Goal: Navigation & Orientation: Understand site structure

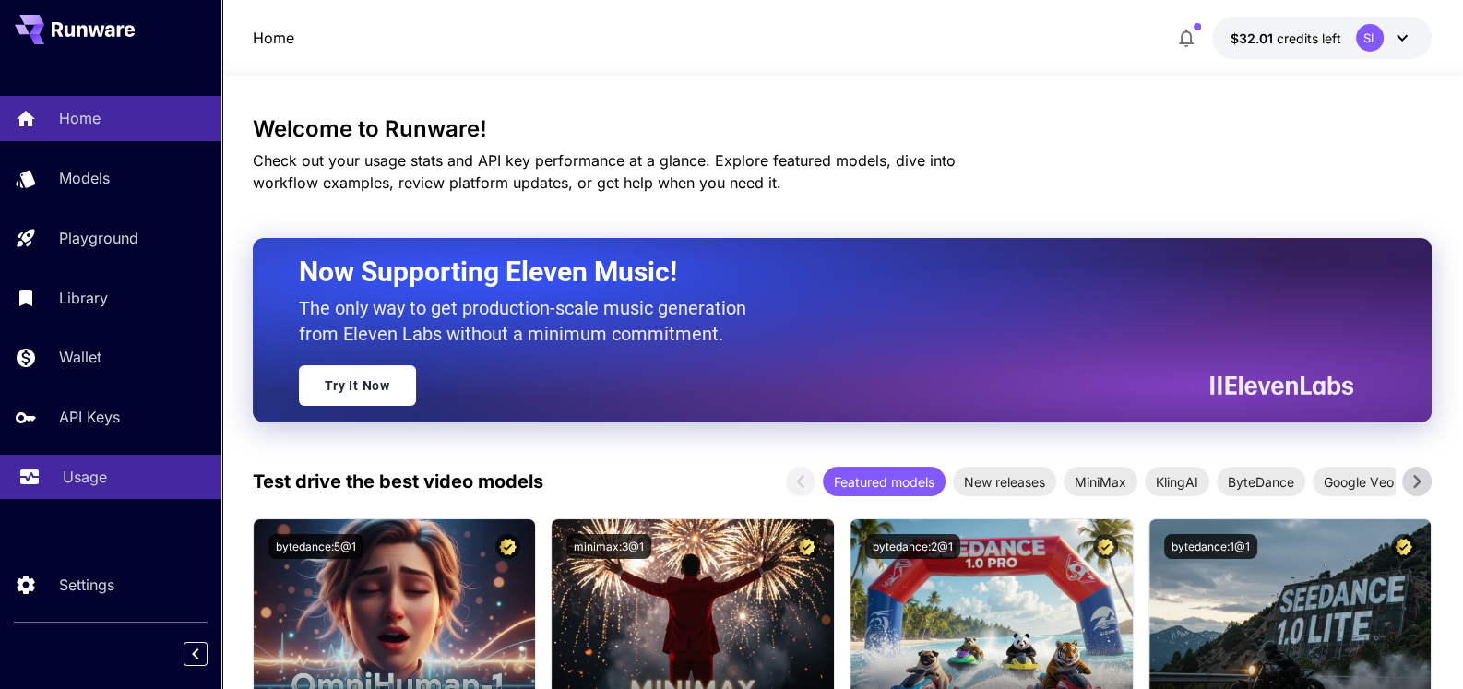
click at [78, 474] on p "Usage" at bounding box center [85, 477] width 44 height 22
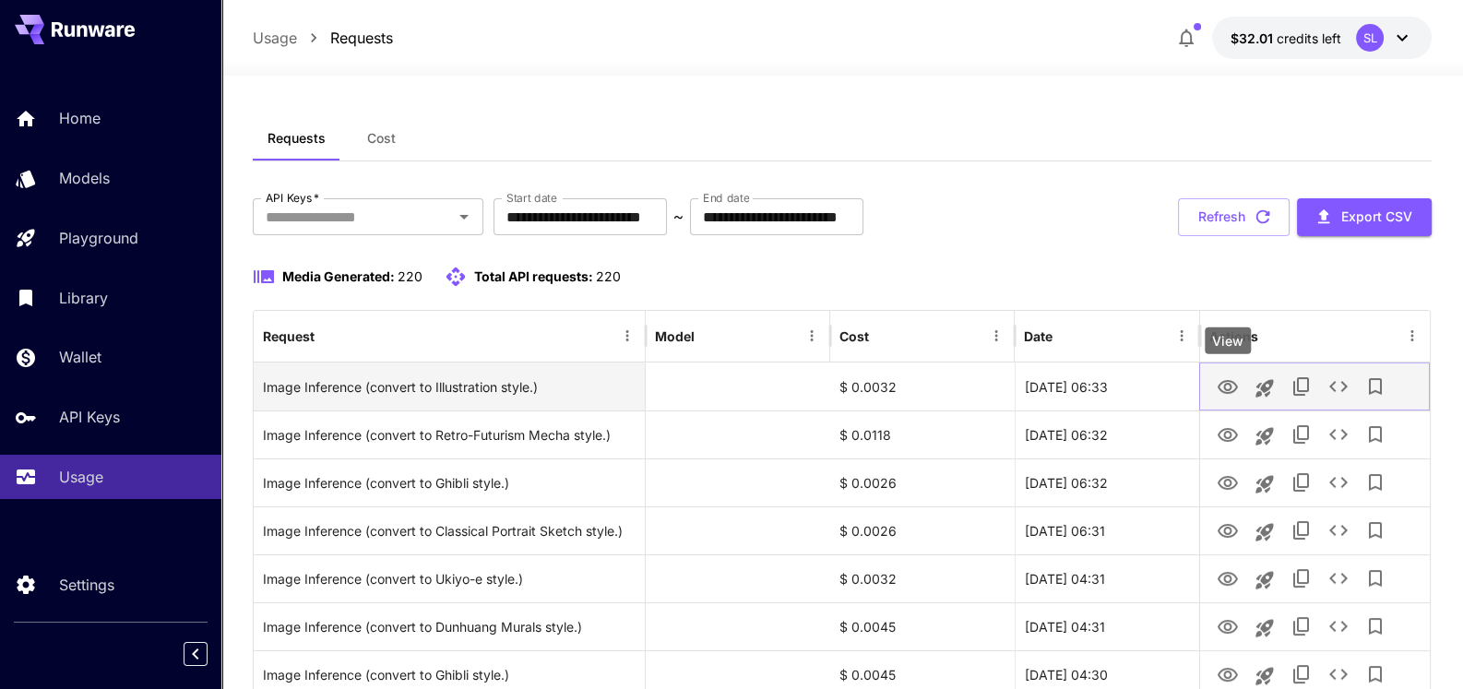
click at [1225, 387] on icon "View" at bounding box center [1228, 387] width 20 height 14
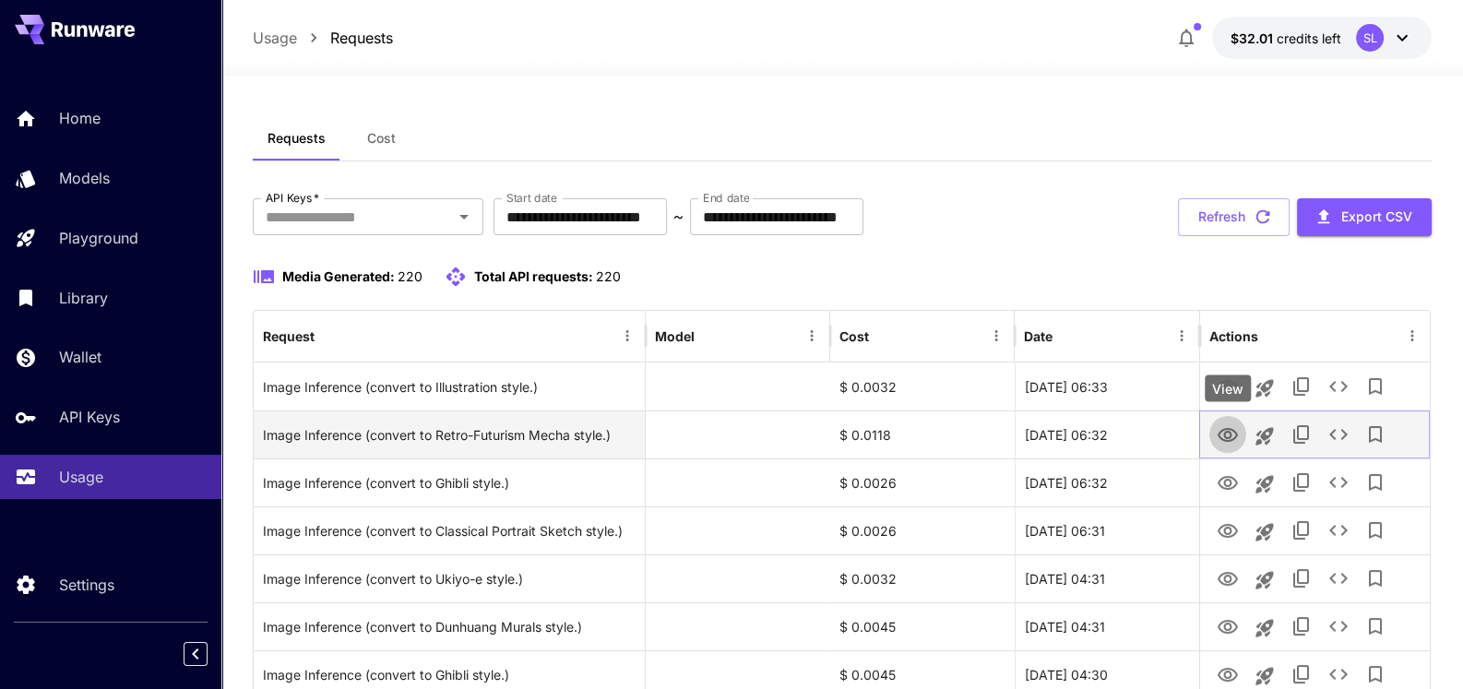
click at [1226, 436] on icon "View" at bounding box center [1228, 435] width 20 height 14
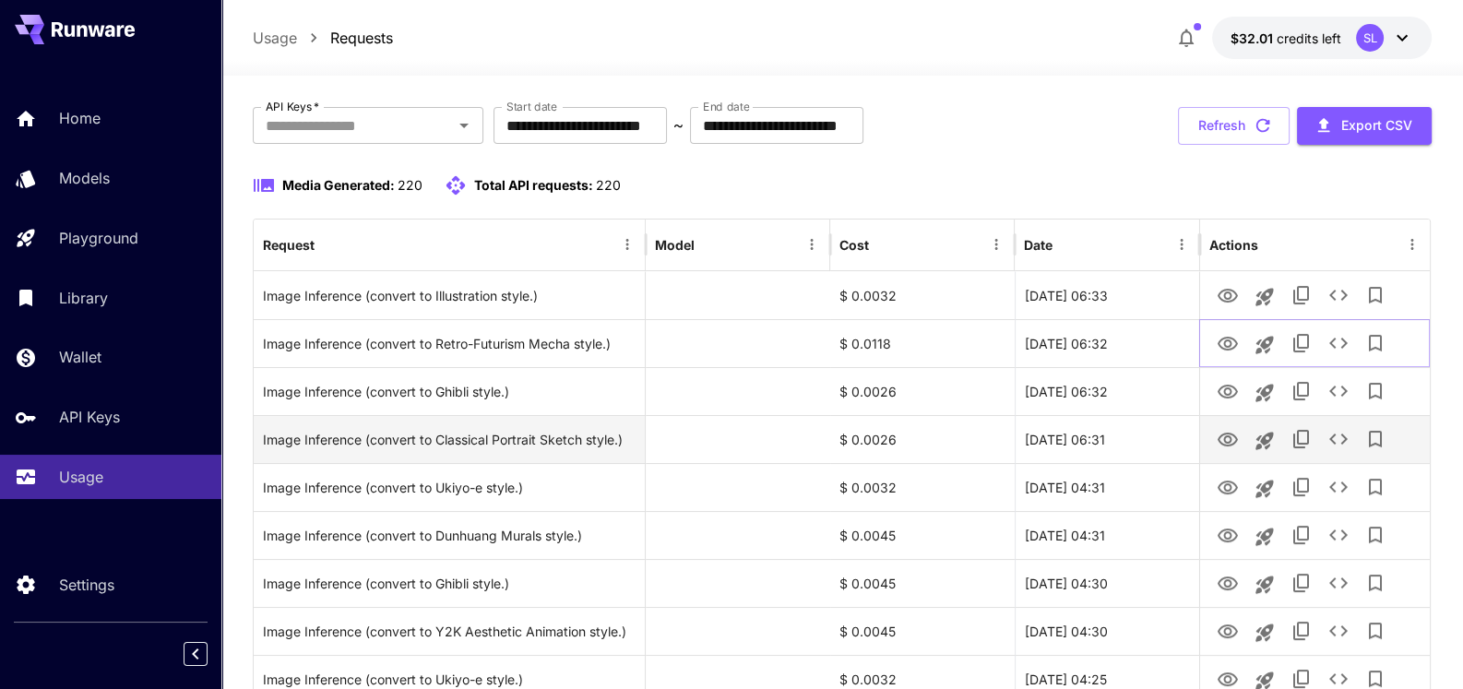
scroll to position [184, 0]
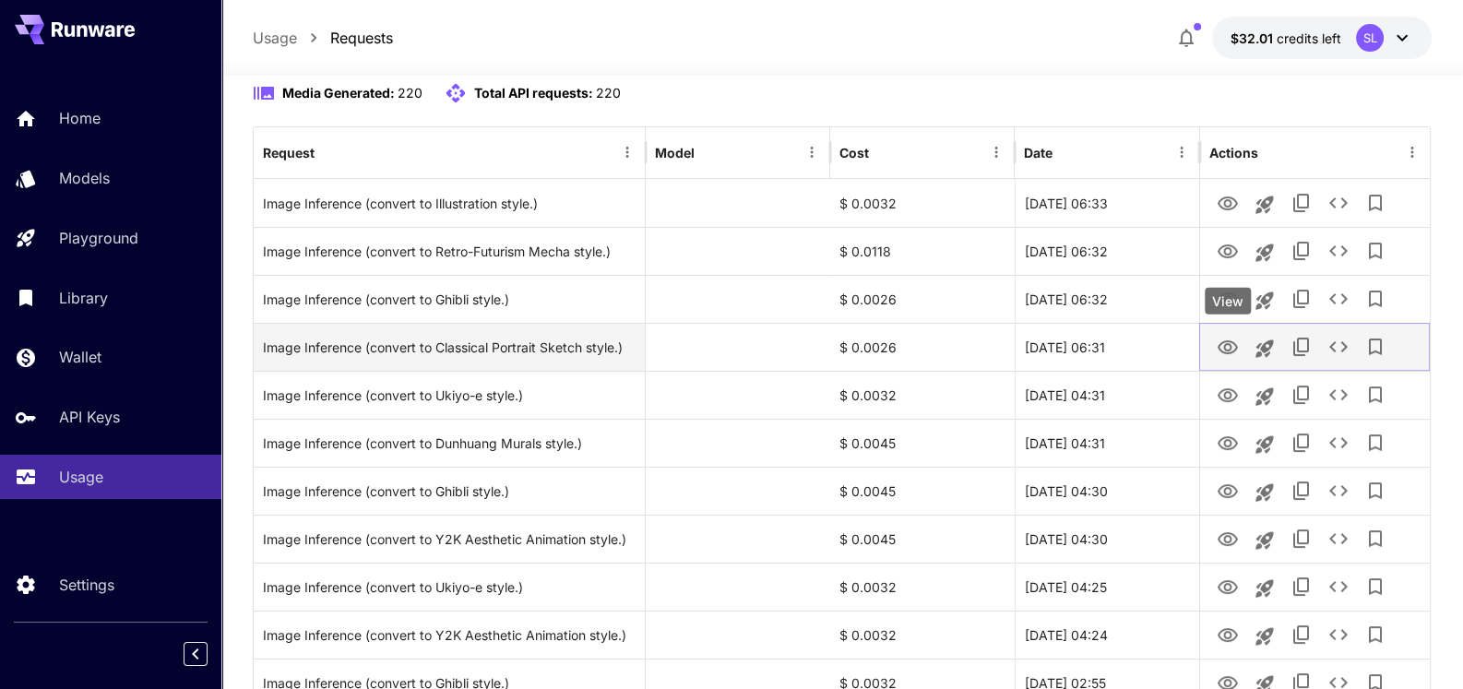
click at [1226, 345] on icon "View" at bounding box center [1228, 348] width 22 height 22
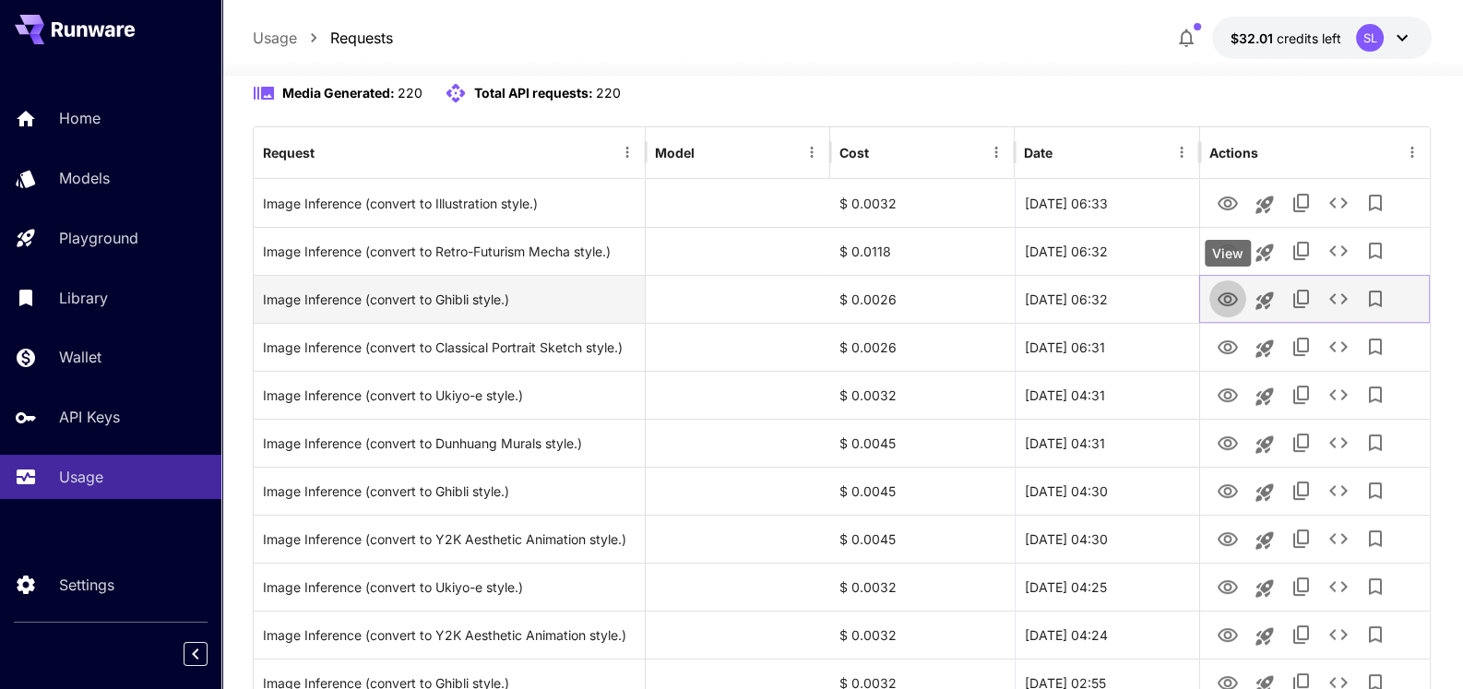
click at [1226, 302] on icon "View" at bounding box center [1228, 300] width 22 height 22
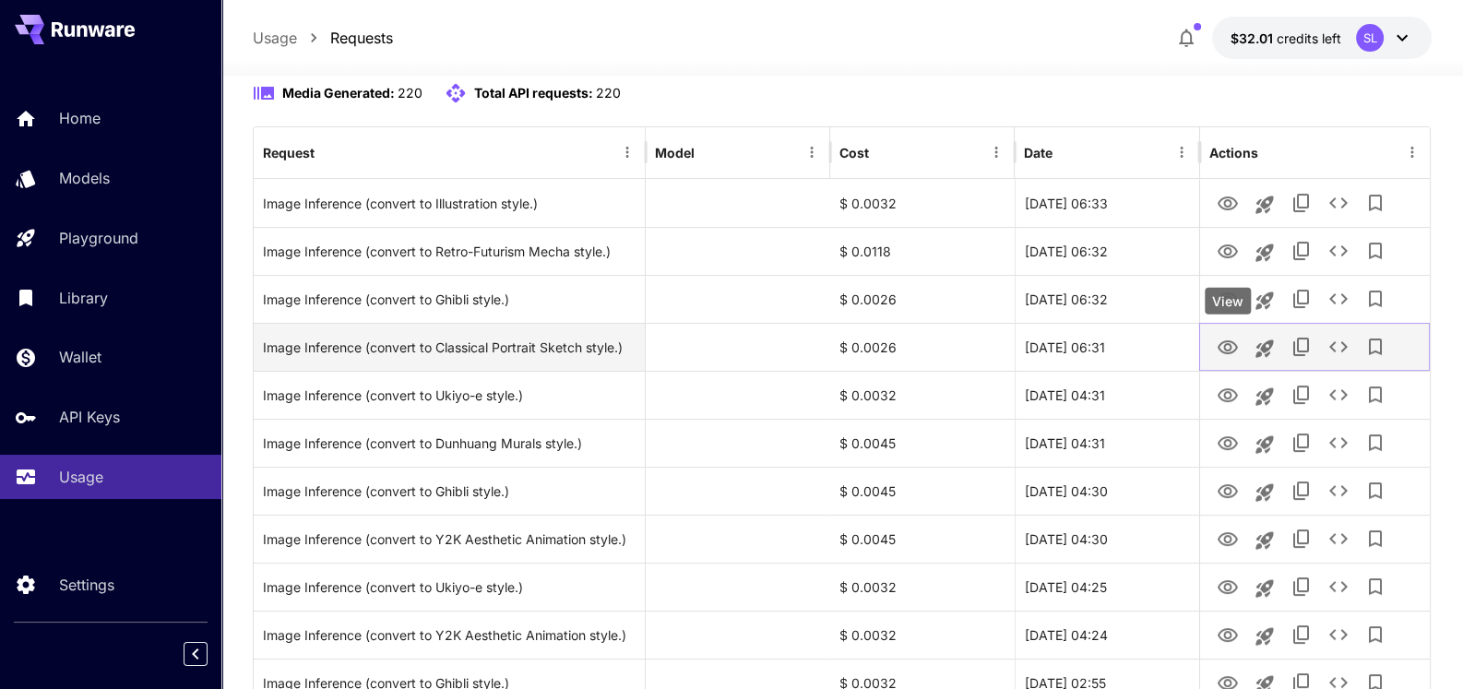
click at [1217, 343] on icon "View" at bounding box center [1228, 348] width 22 height 22
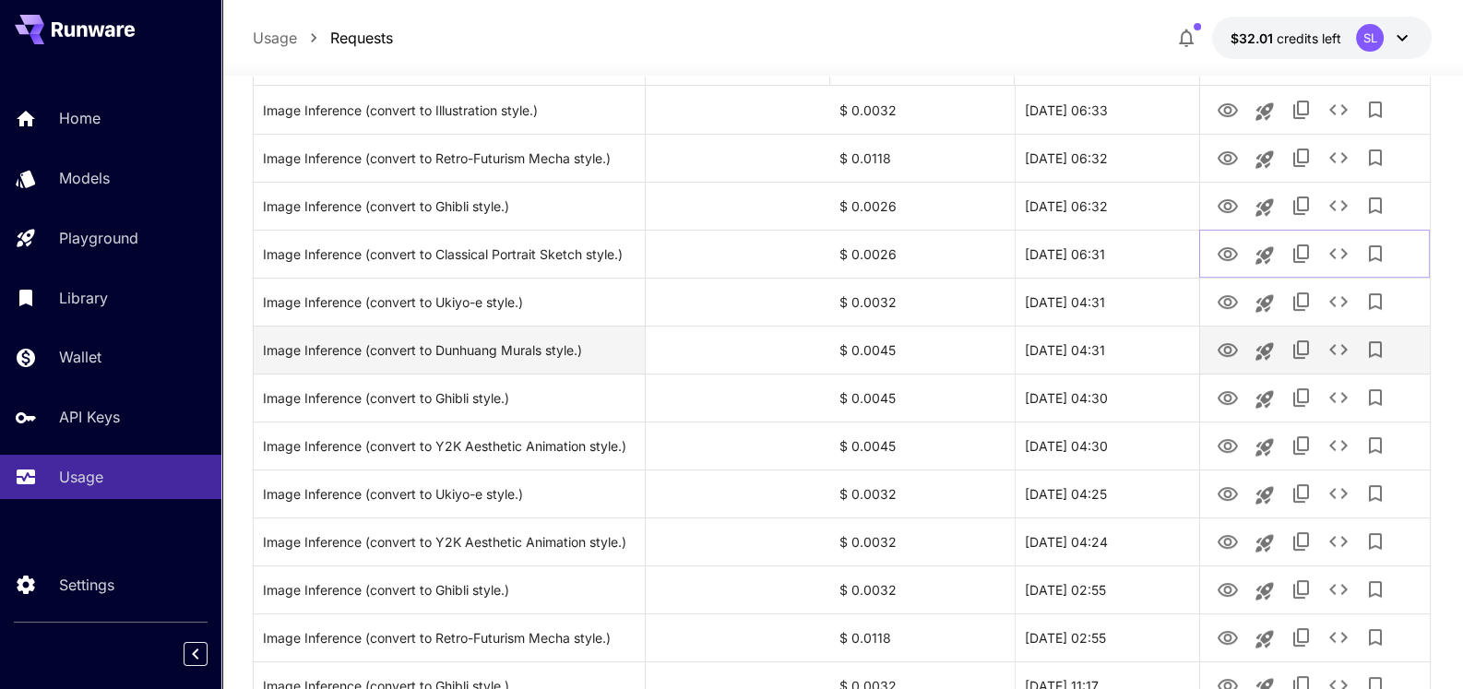
scroll to position [368, 0]
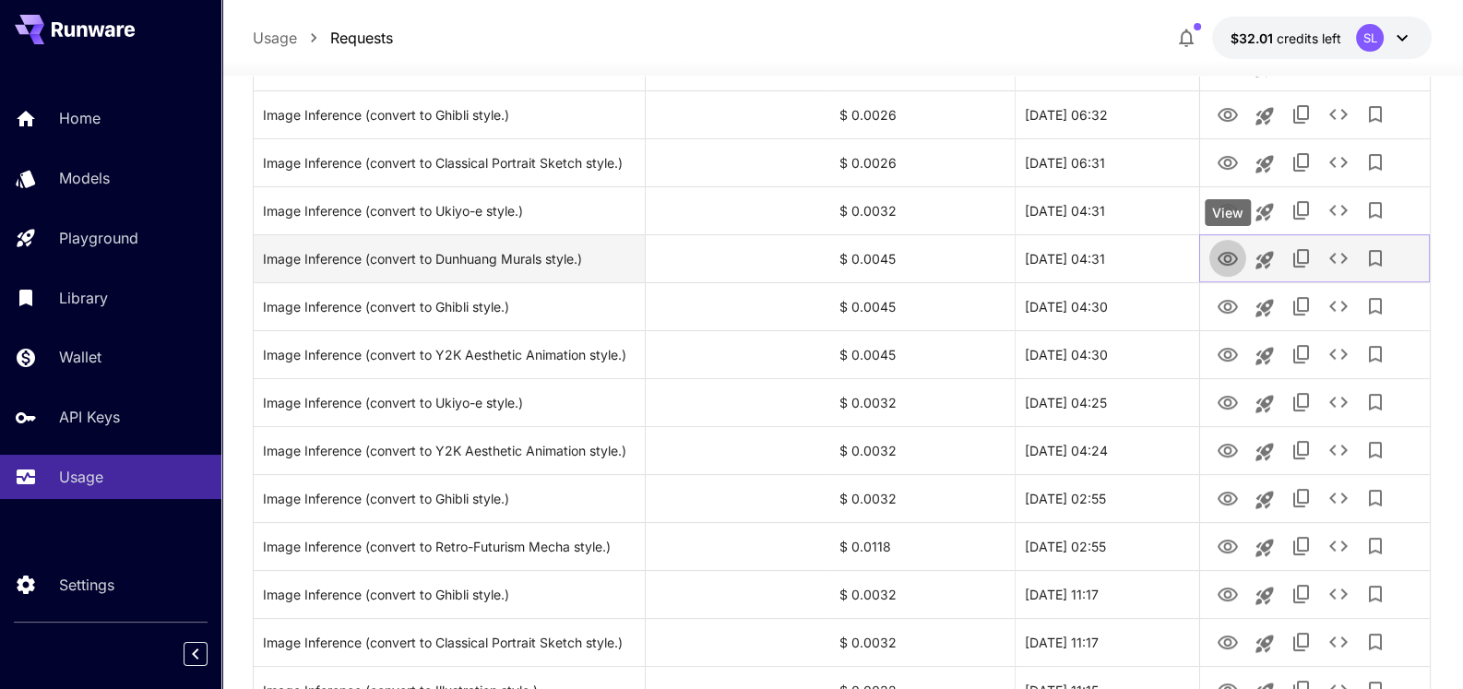
click at [1225, 264] on icon "View" at bounding box center [1228, 259] width 22 height 22
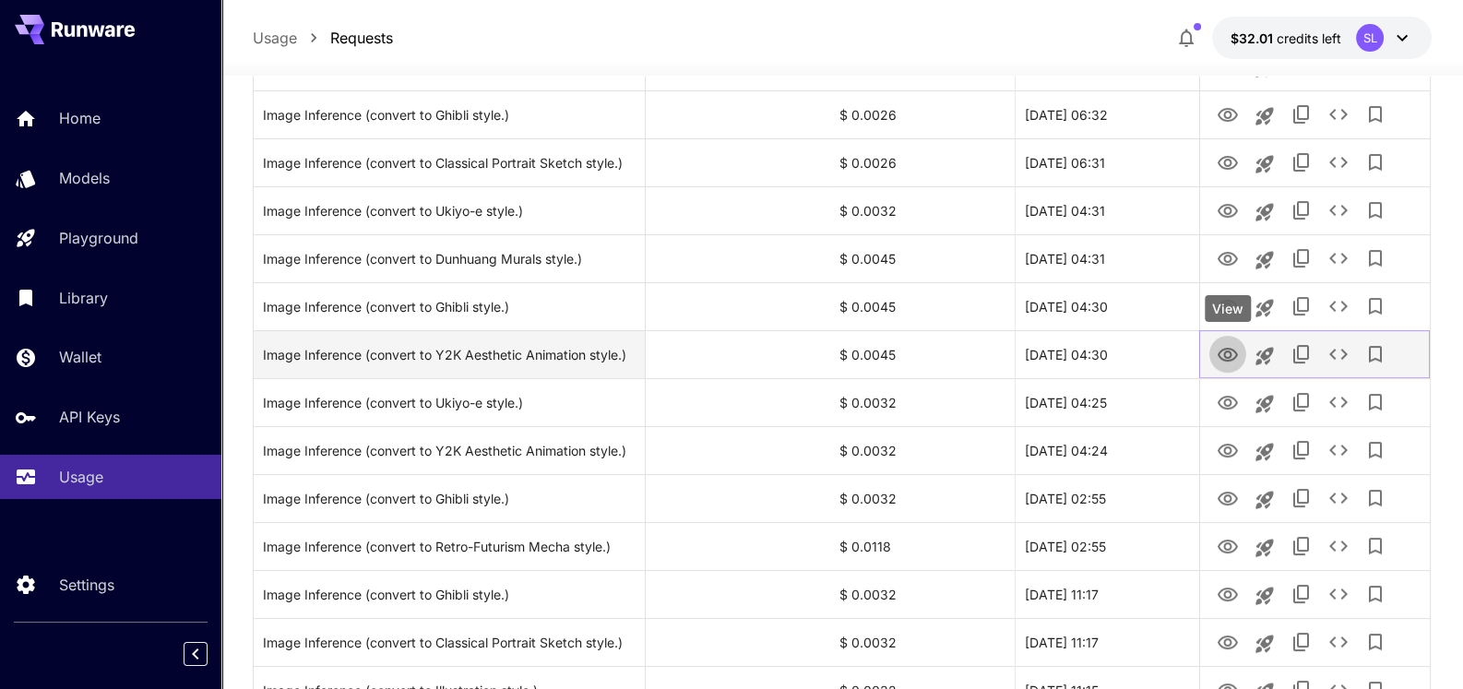
click at [1223, 357] on icon "View" at bounding box center [1228, 355] width 20 height 14
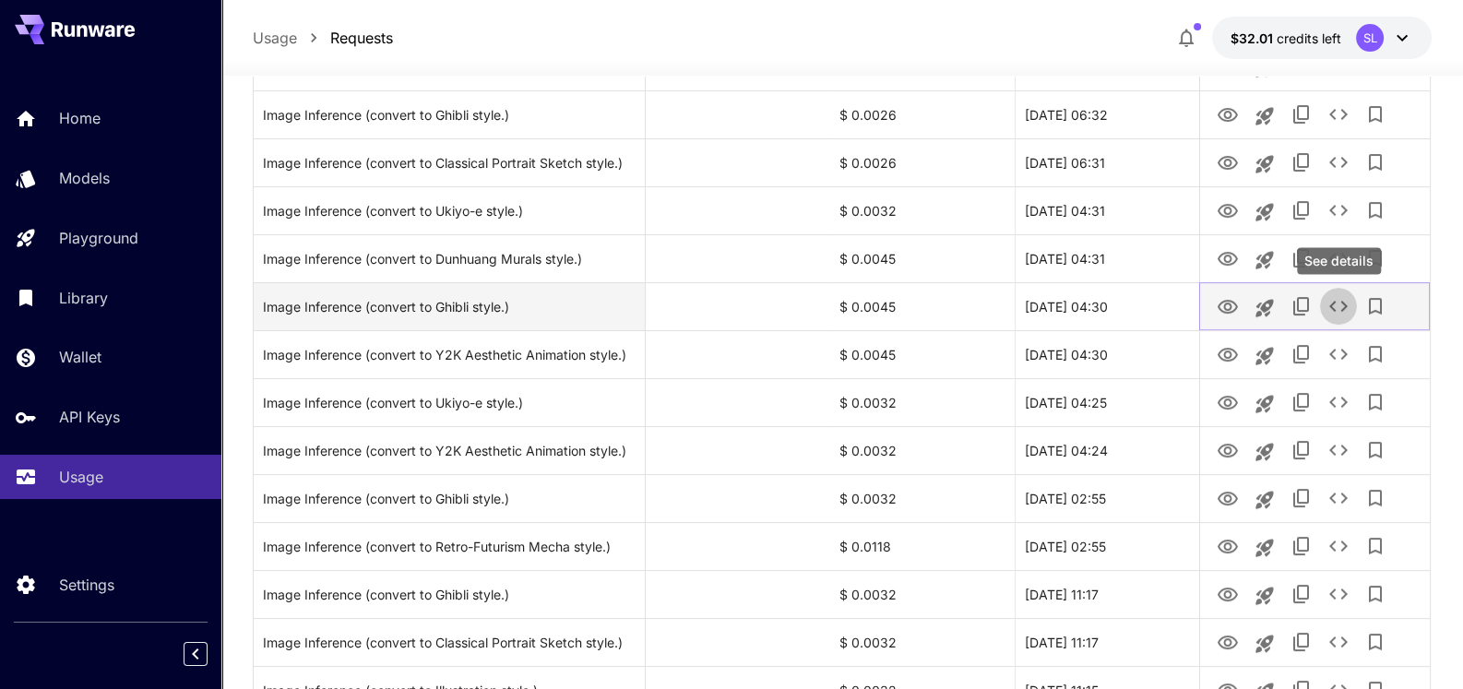
click at [1333, 305] on icon "See details" at bounding box center [1339, 306] width 22 height 22
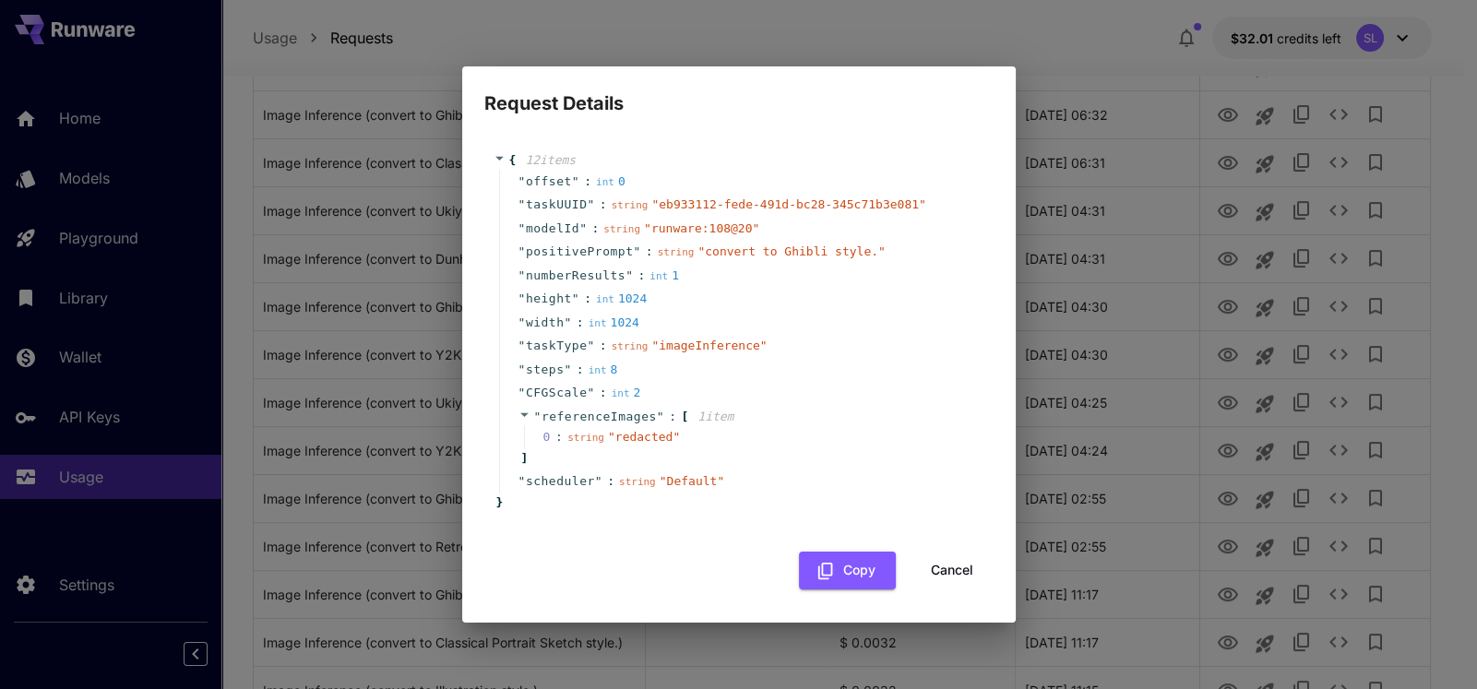
click at [955, 571] on button "Cancel" at bounding box center [952, 571] width 83 height 38
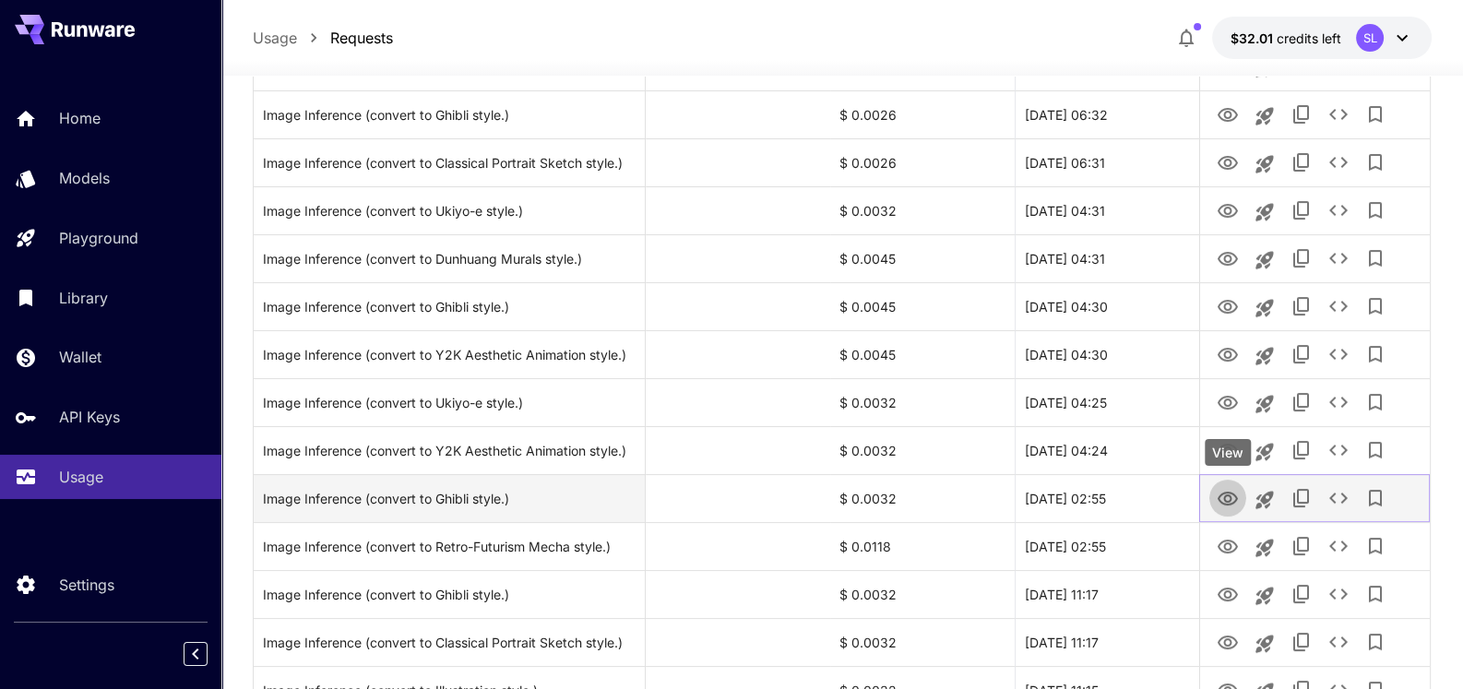
click at [1235, 497] on icon "View" at bounding box center [1228, 499] width 22 height 22
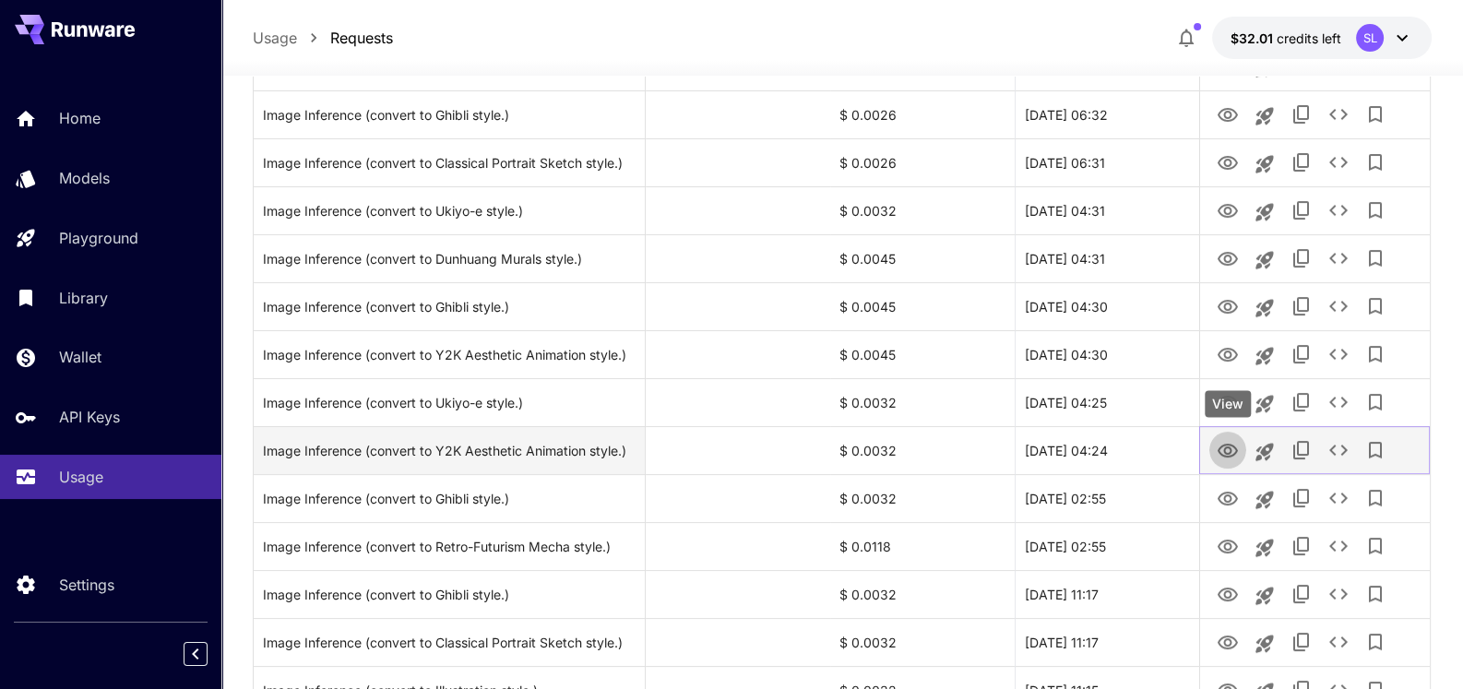
click at [1232, 457] on icon "View" at bounding box center [1228, 451] width 22 height 22
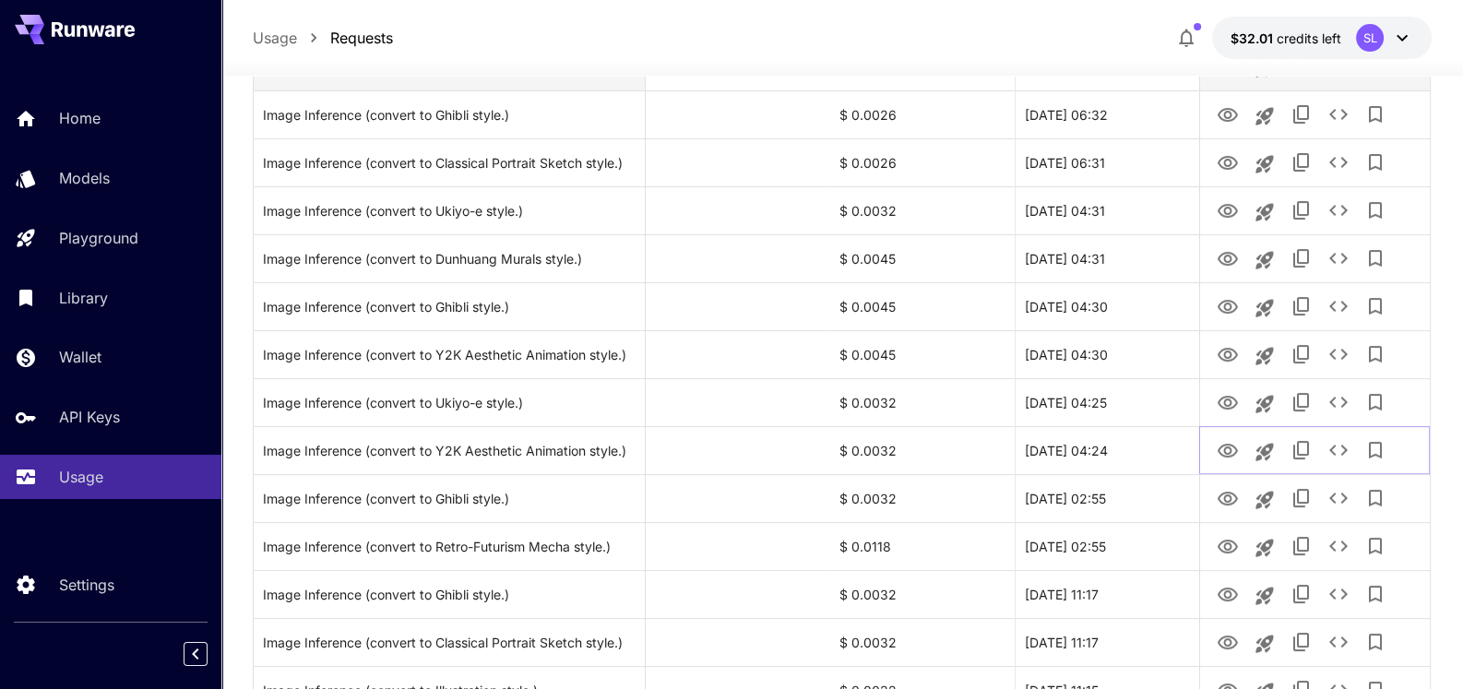
scroll to position [0, 0]
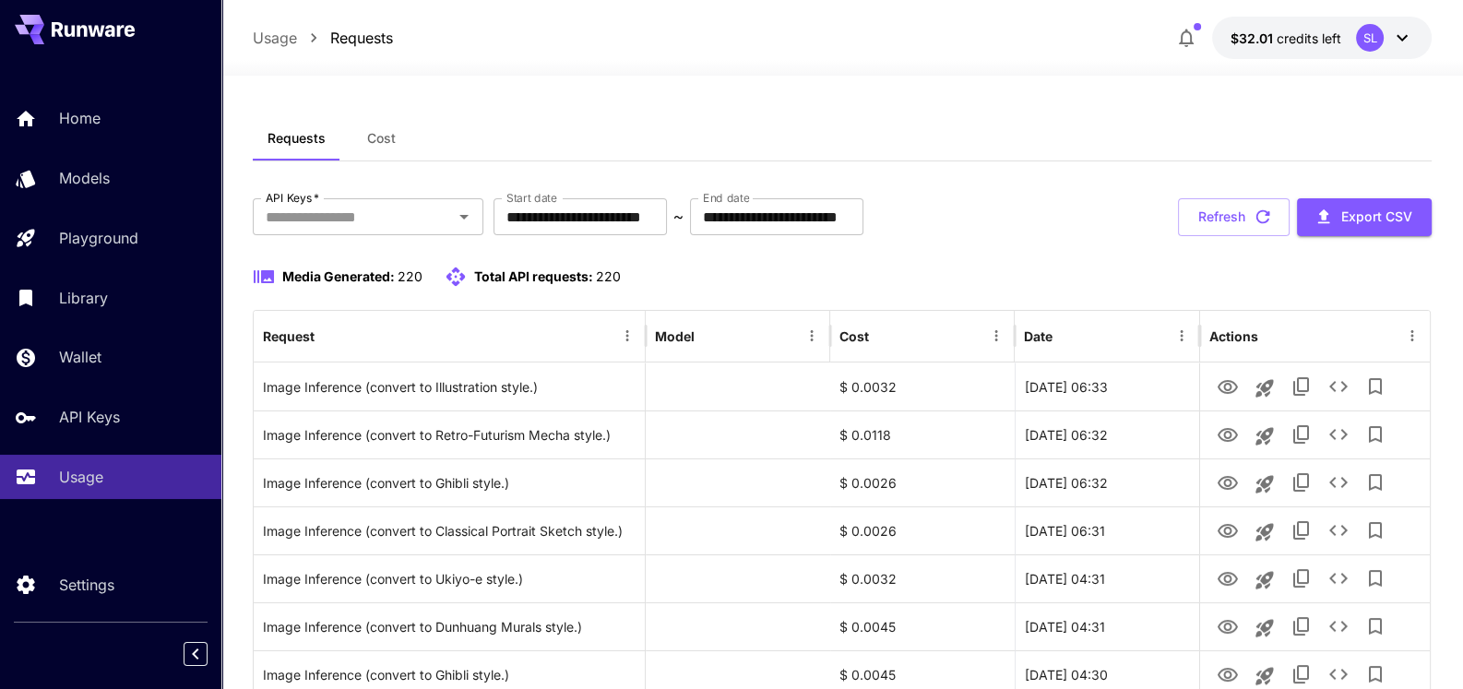
click at [381, 132] on span "Cost" at bounding box center [381, 138] width 29 height 17
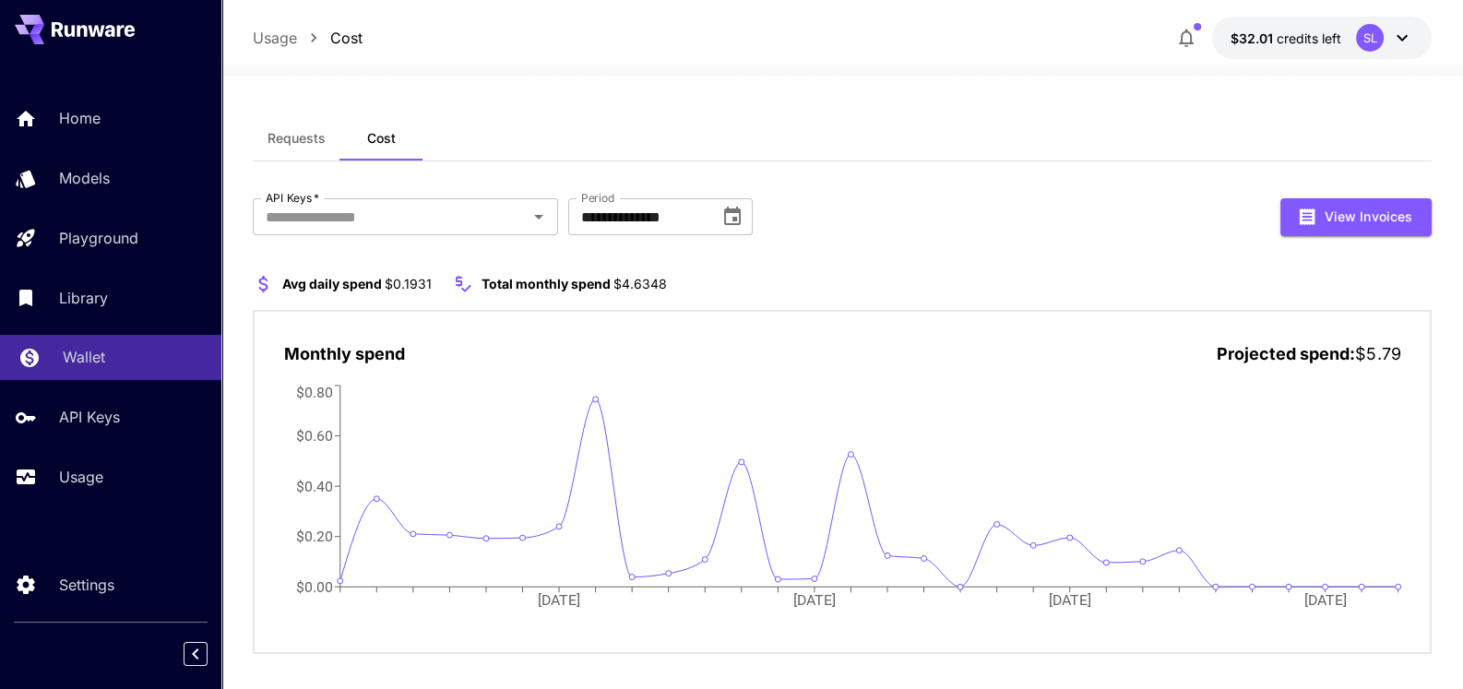
click at [78, 349] on p "Wallet" at bounding box center [84, 357] width 42 height 22
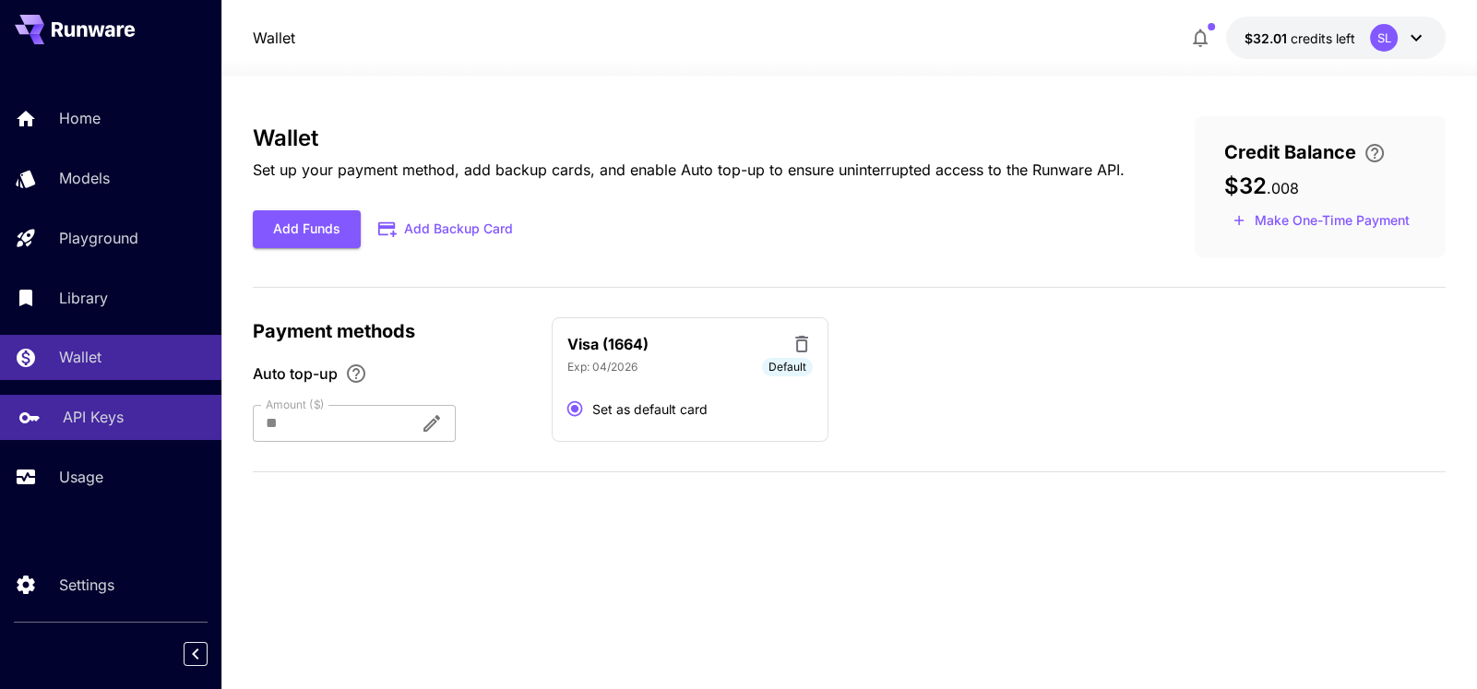
click at [125, 412] on div "API Keys" at bounding box center [135, 417] width 144 height 22
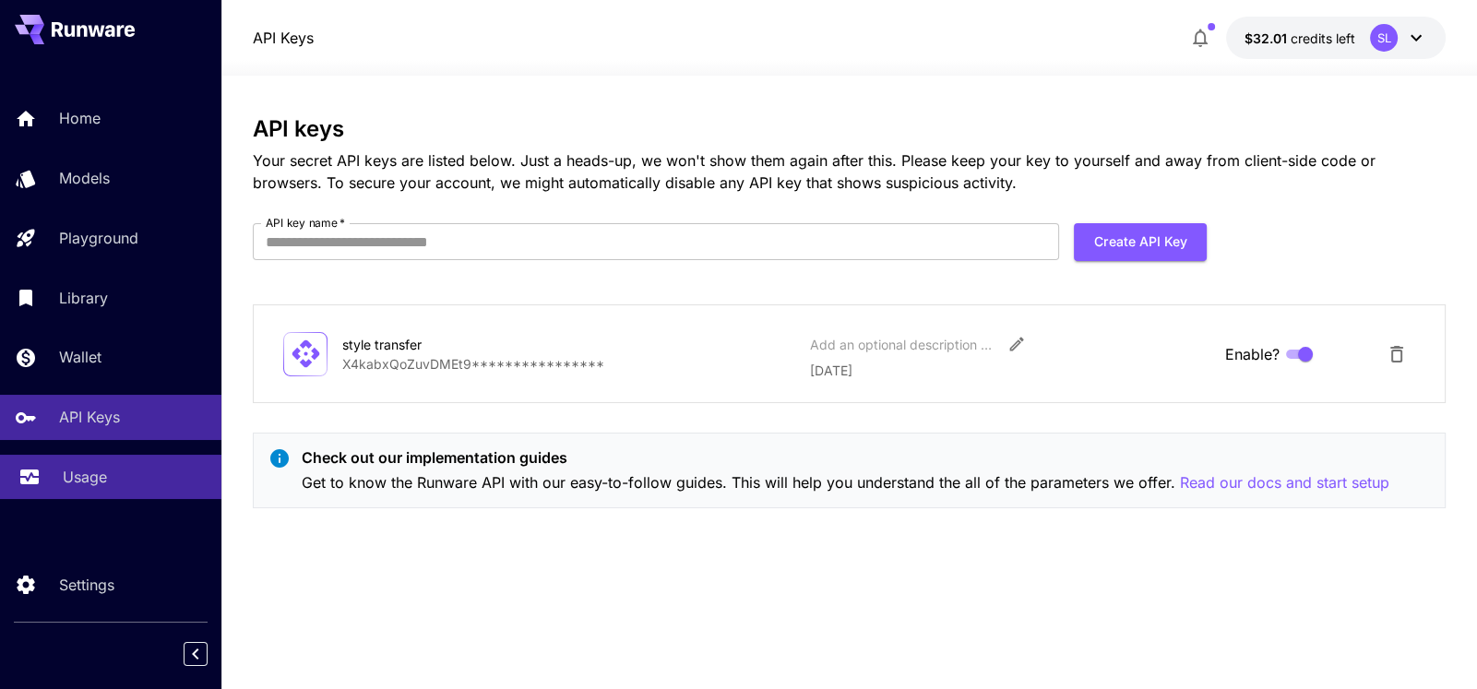
click at [74, 471] on p "Usage" at bounding box center [85, 477] width 44 height 22
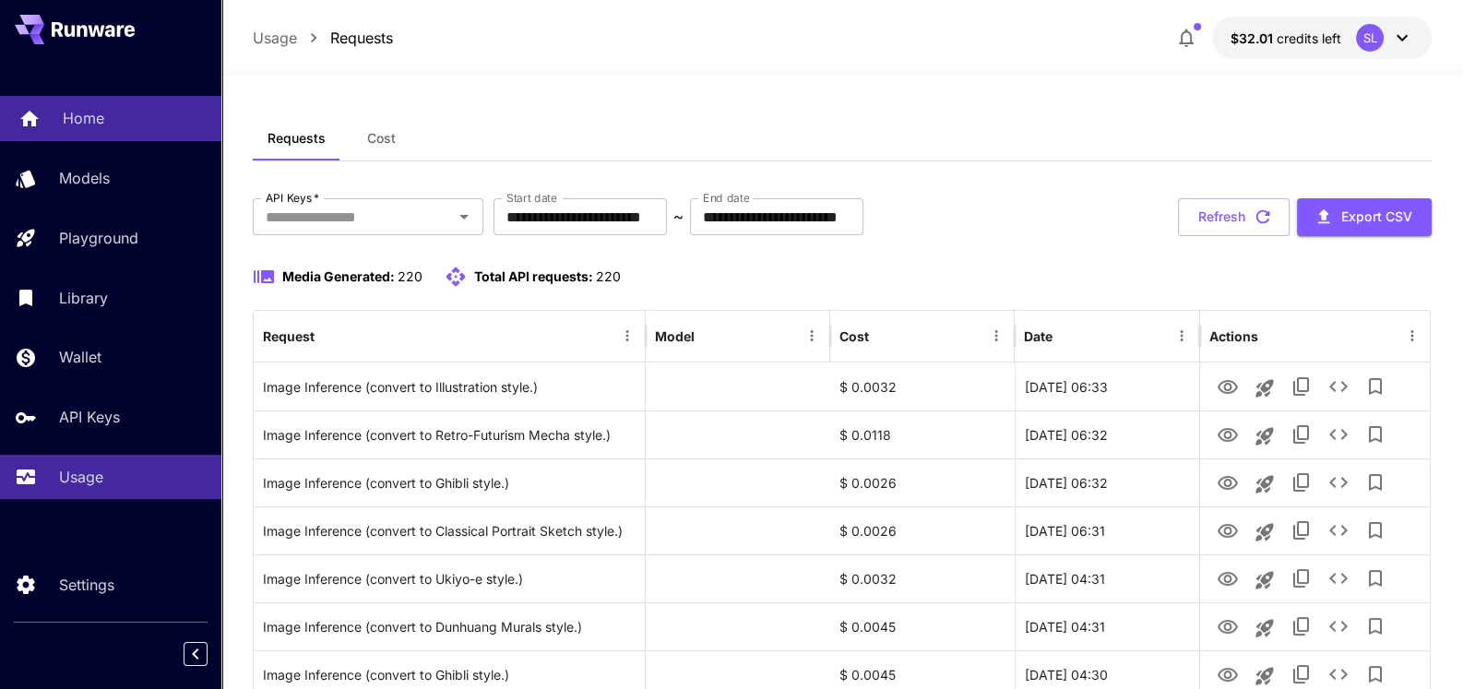
click at [78, 121] on p "Home" at bounding box center [84, 118] width 42 height 22
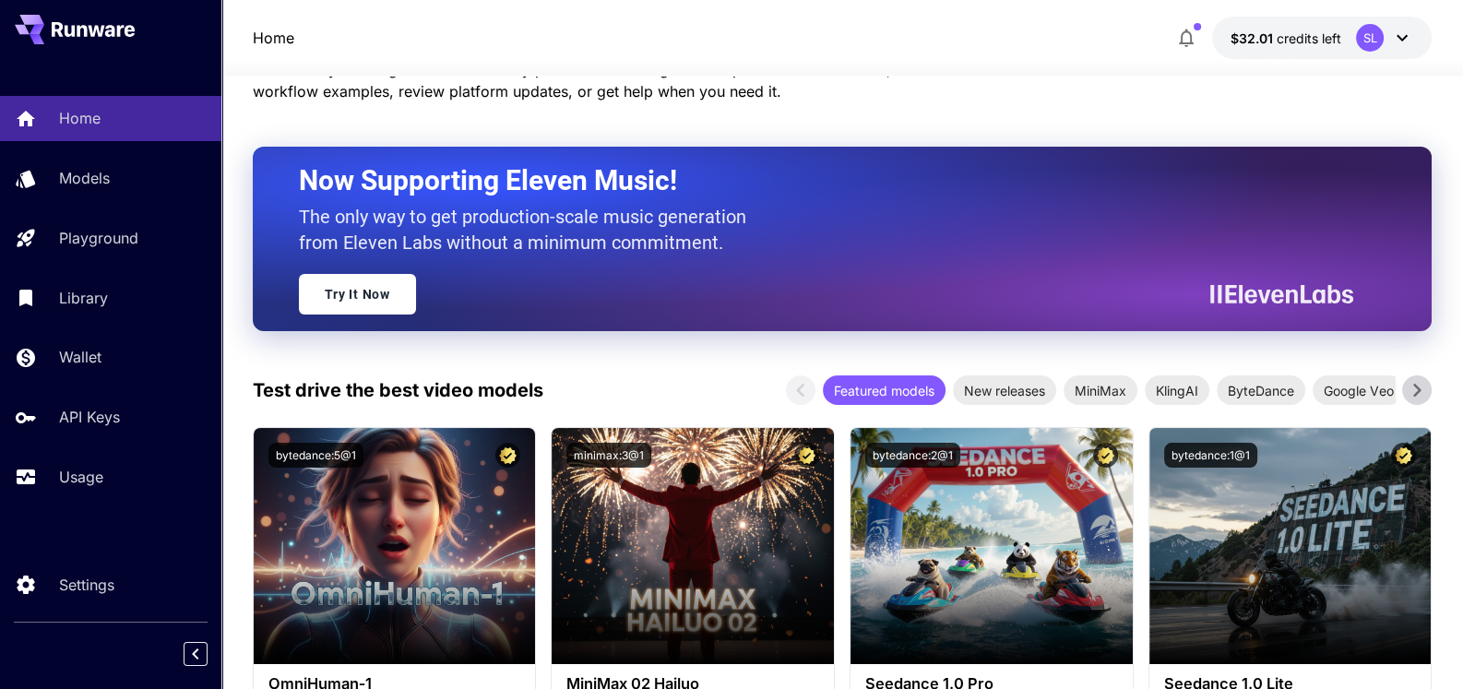
scroll to position [184, 0]
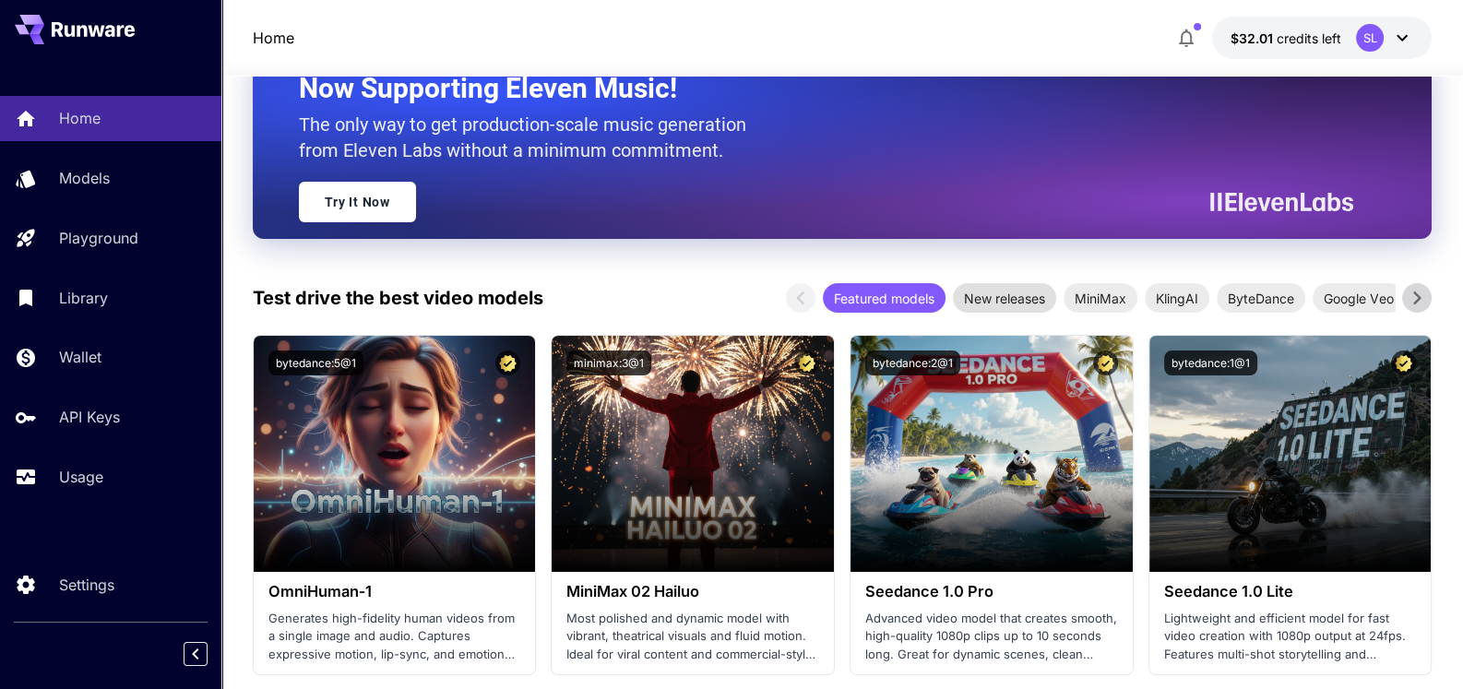
click at [1008, 298] on span "New releases" at bounding box center [1004, 298] width 103 height 19
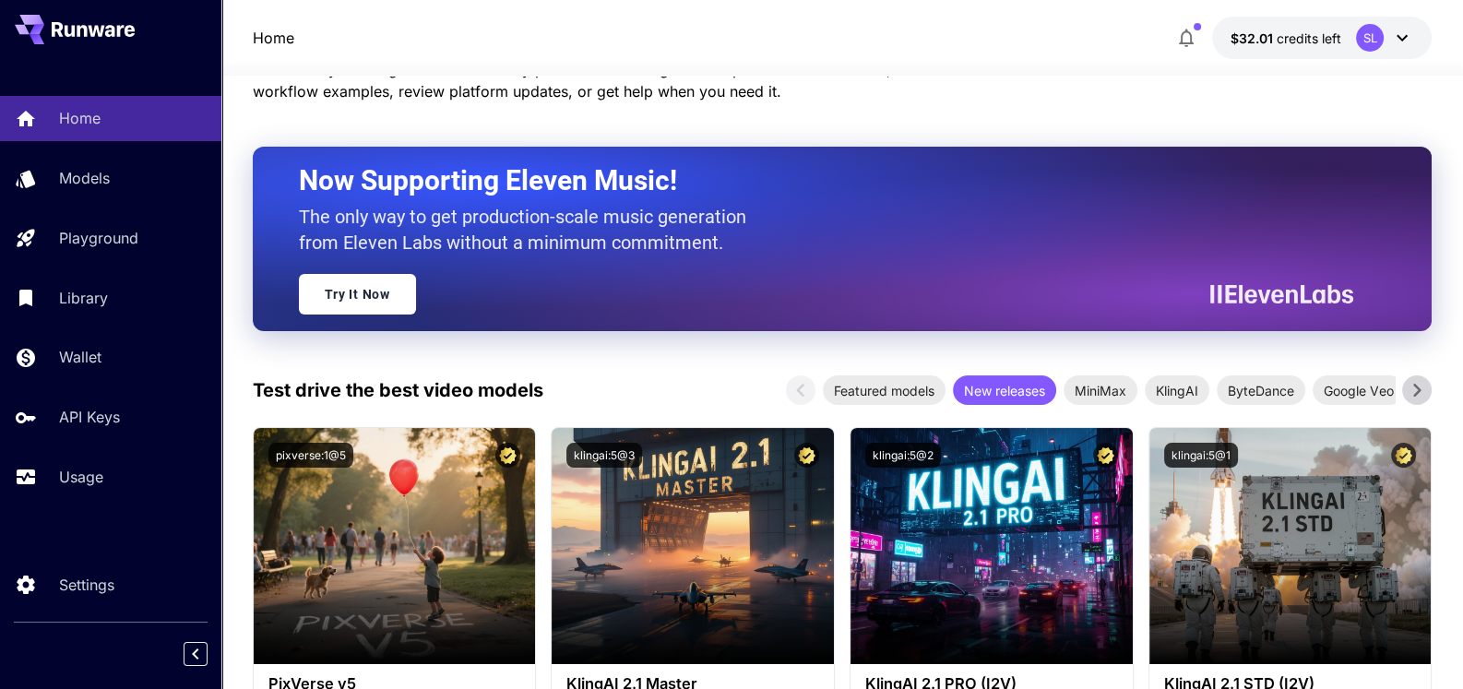
scroll to position [0, 0]
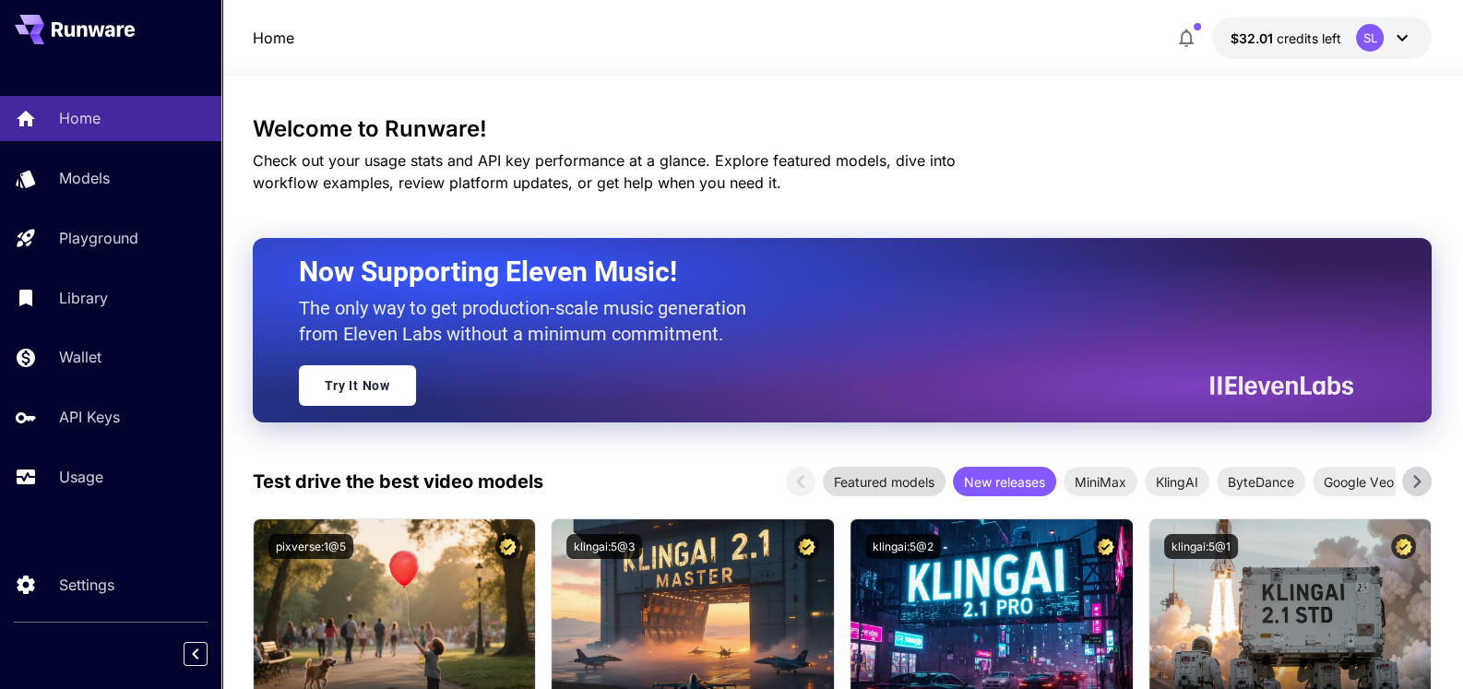
click at [875, 483] on span "Featured models" at bounding box center [884, 481] width 123 height 19
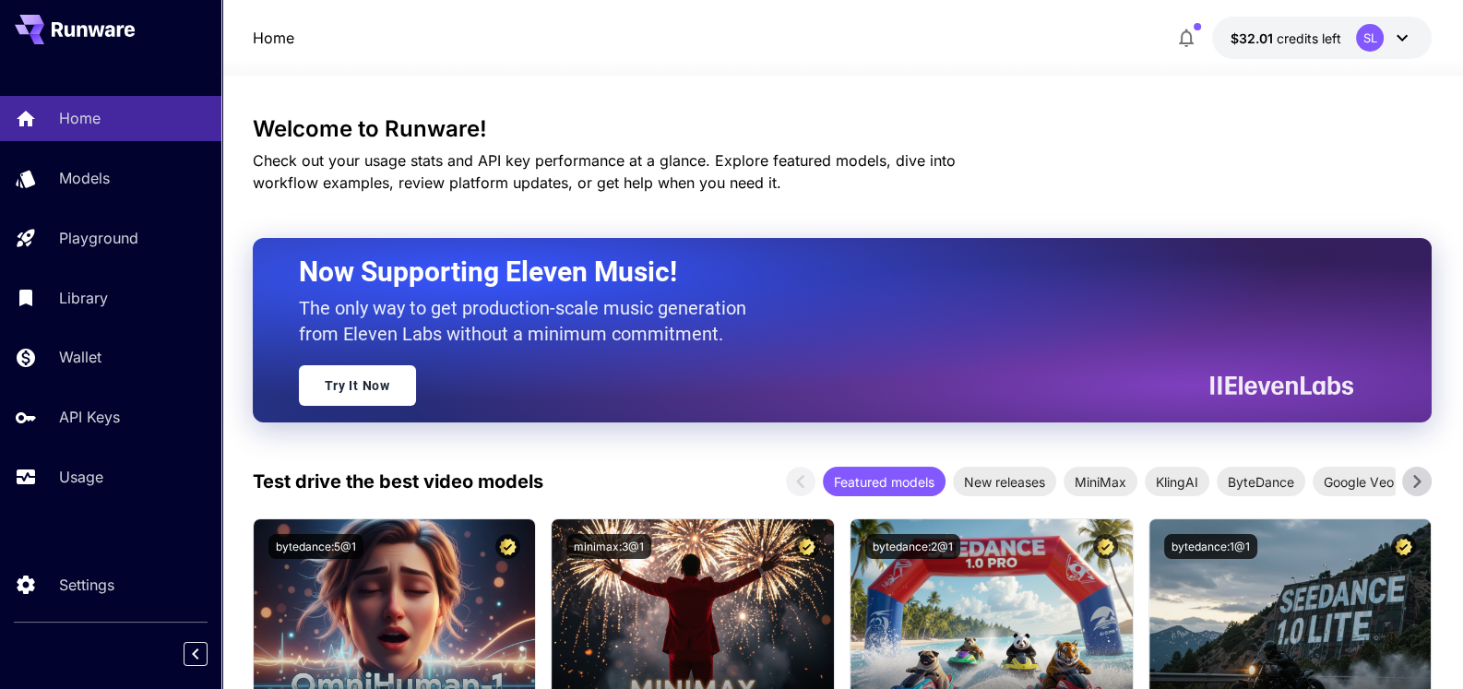
click at [90, 180] on p "Models" at bounding box center [88, 178] width 51 height 22
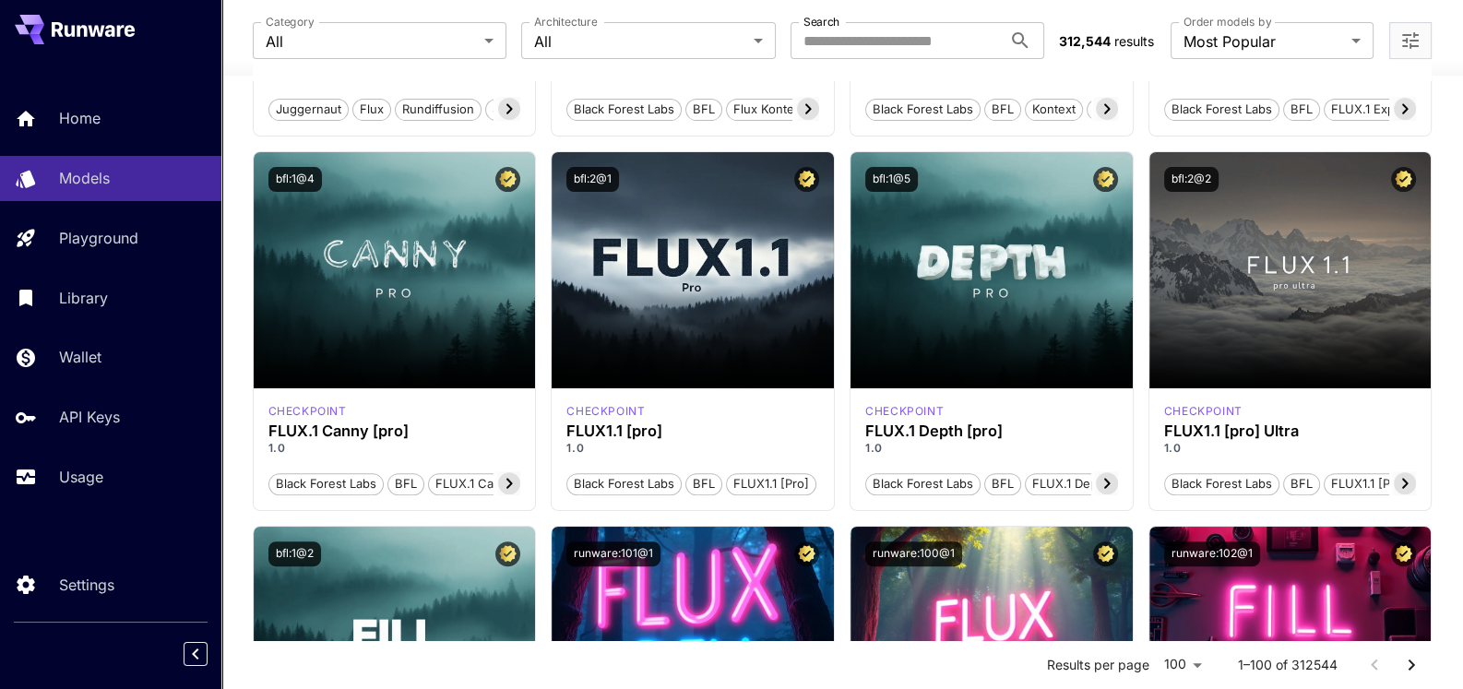
scroll to position [184, 0]
